Goal: Task Accomplishment & Management: Complete application form

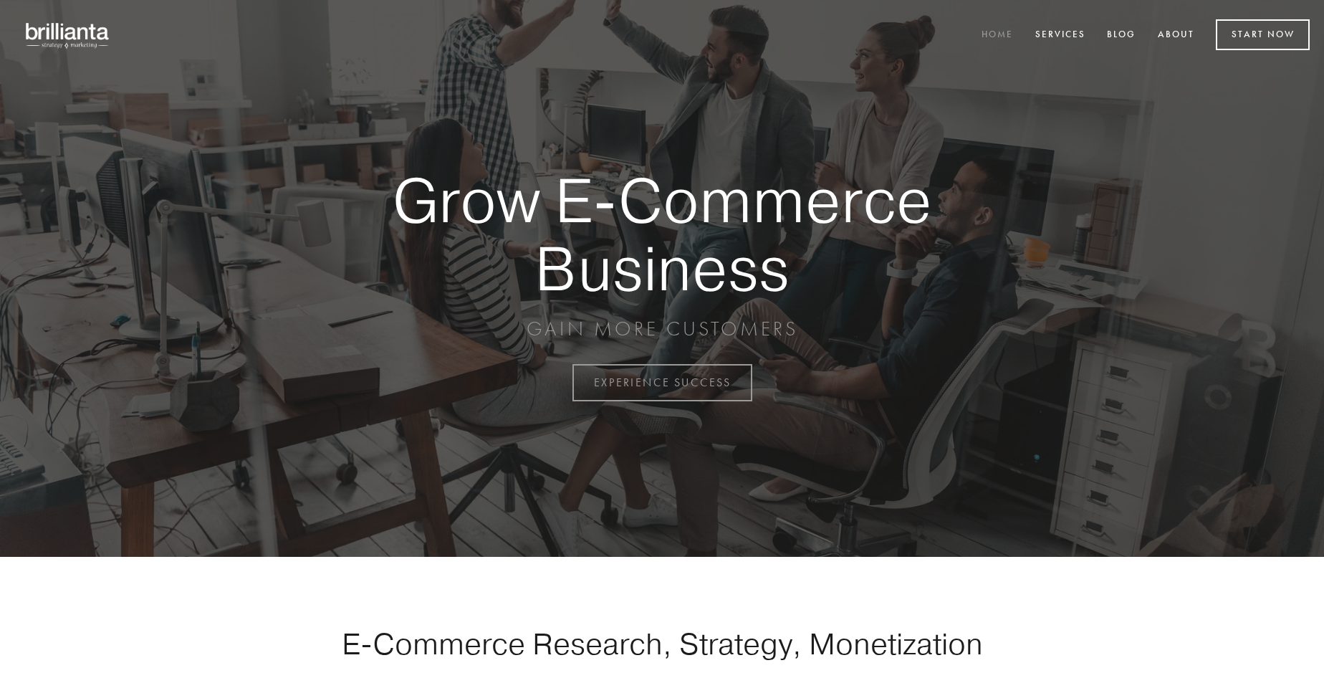
scroll to position [3755, 0]
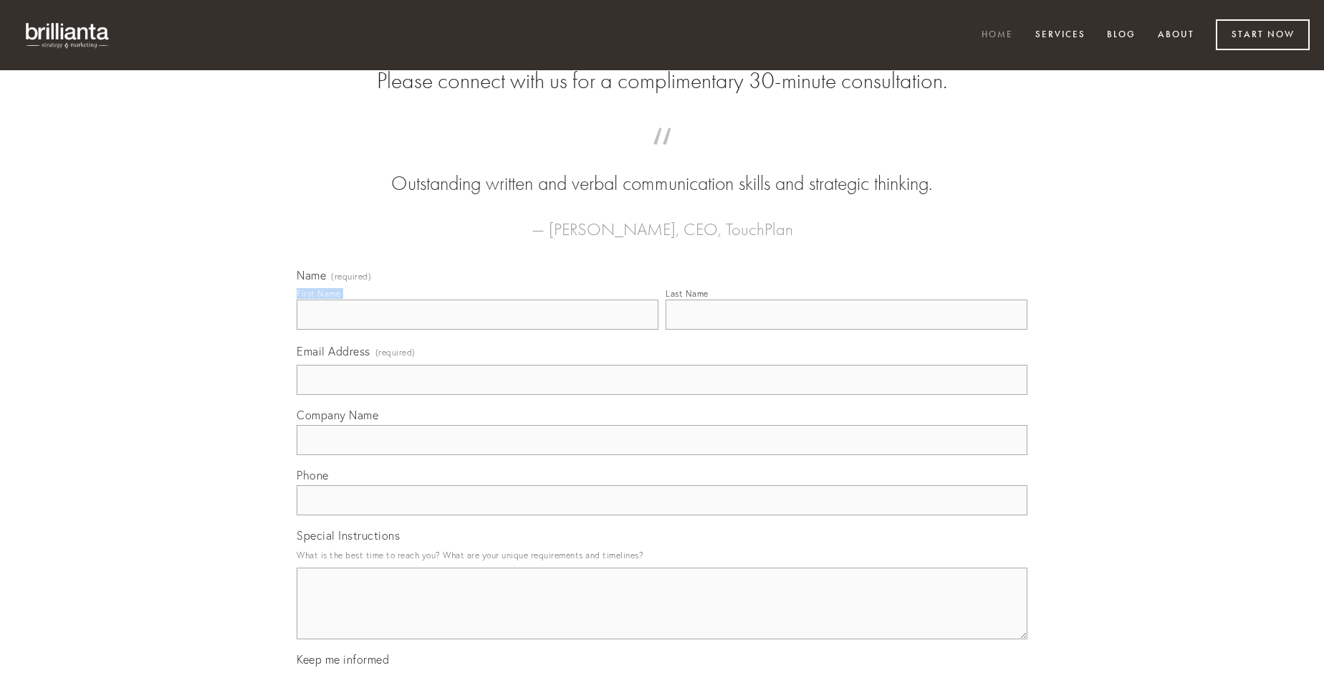
type input "[PERSON_NAME]"
click at [846, 330] on input "Last Name" at bounding box center [847, 314] width 362 height 30
type input "[PERSON_NAME]"
click at [662, 395] on input "Email Address (required)" at bounding box center [662, 380] width 731 height 30
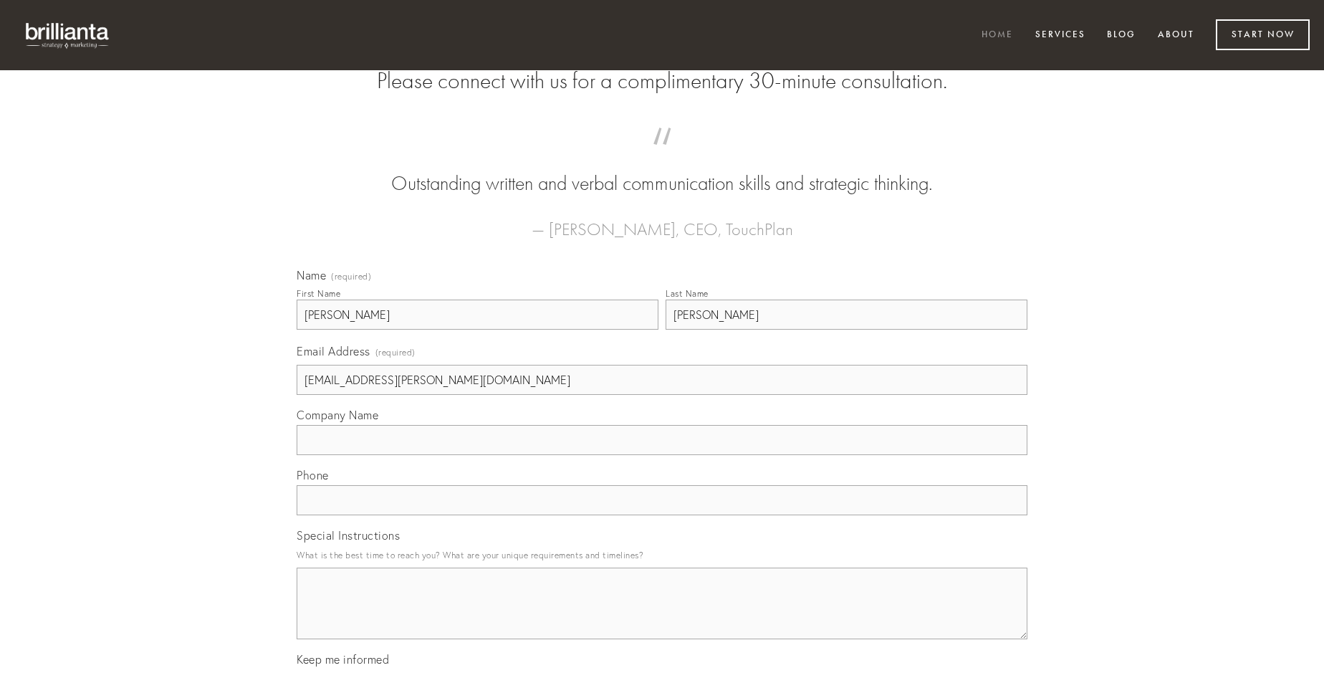
type input "[EMAIL_ADDRESS][PERSON_NAME][DOMAIN_NAME]"
click at [662, 455] on input "Company Name" at bounding box center [662, 440] width 731 height 30
type input "condico"
click at [662, 515] on input "text" at bounding box center [662, 500] width 731 height 30
click at [662, 616] on textarea "Special Instructions" at bounding box center [662, 603] width 731 height 72
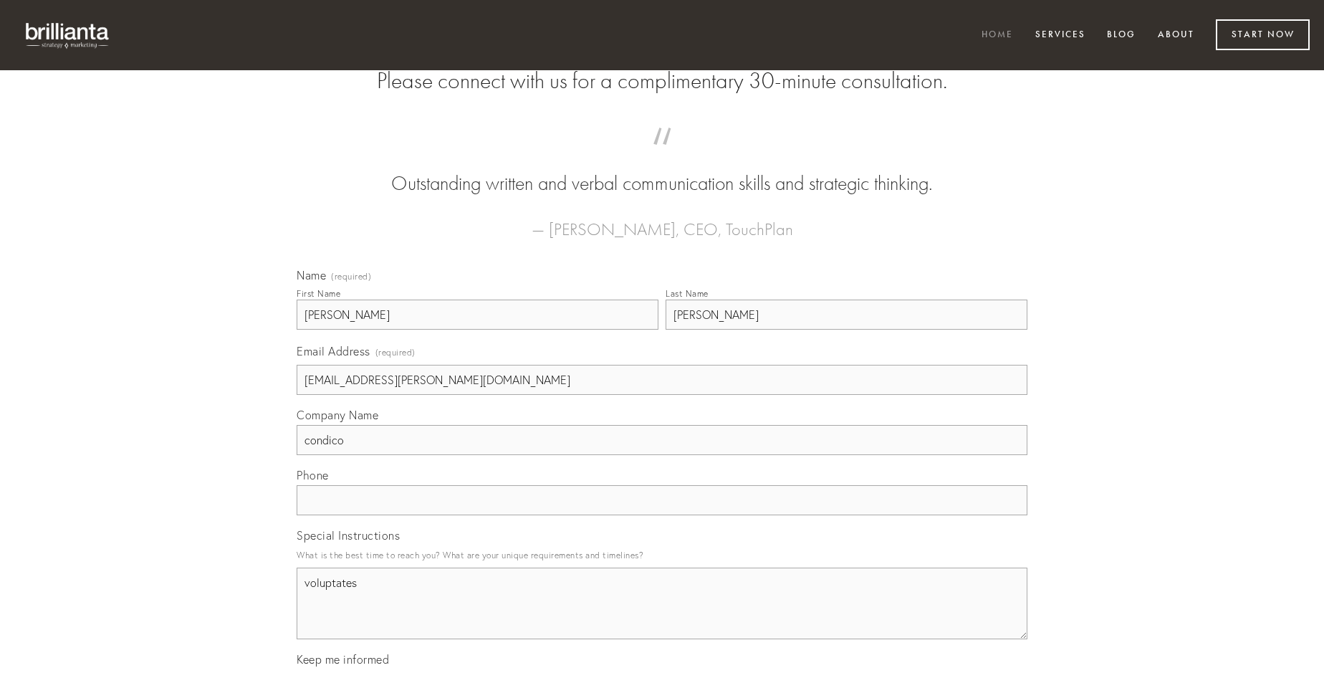
type textarea "voluptates"
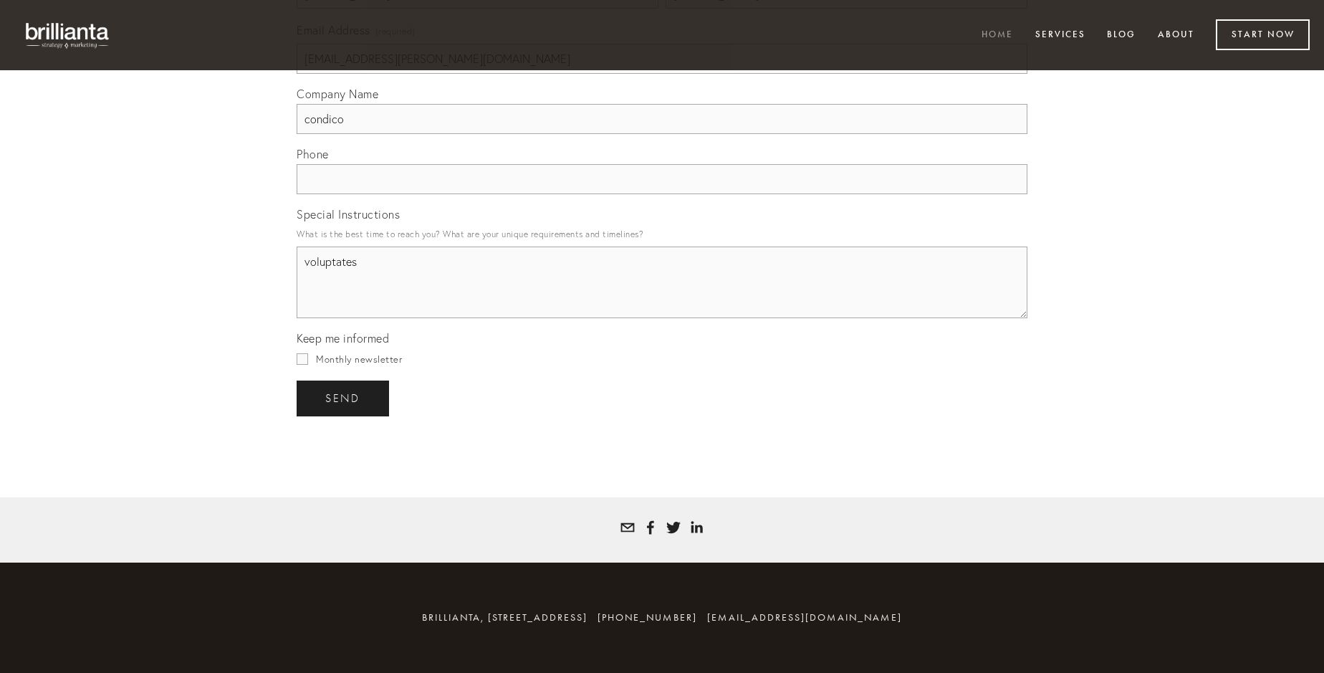
click at [344, 398] on span "send" at bounding box center [342, 398] width 35 height 13
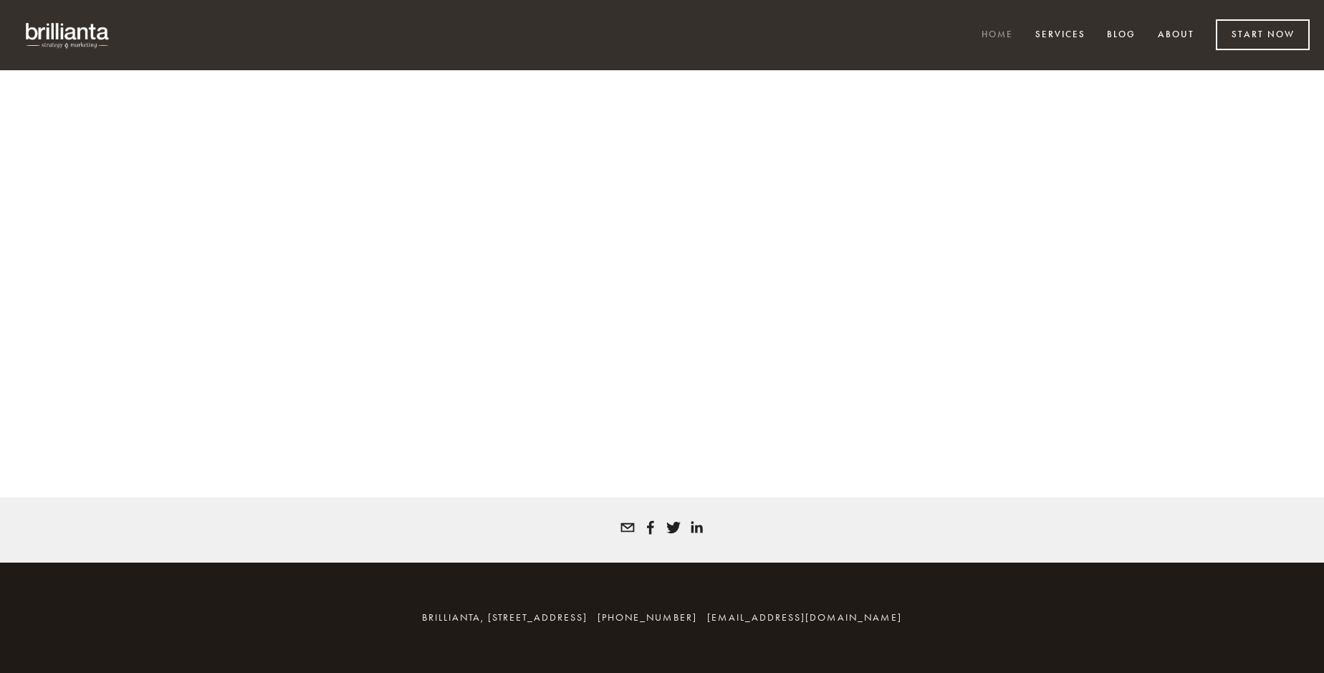
scroll to position [3736, 0]
